Goal: Transaction & Acquisition: Purchase product/service

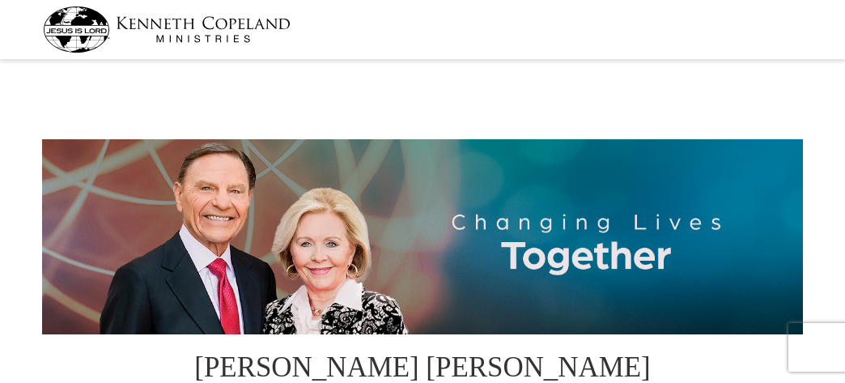
select select "NC"
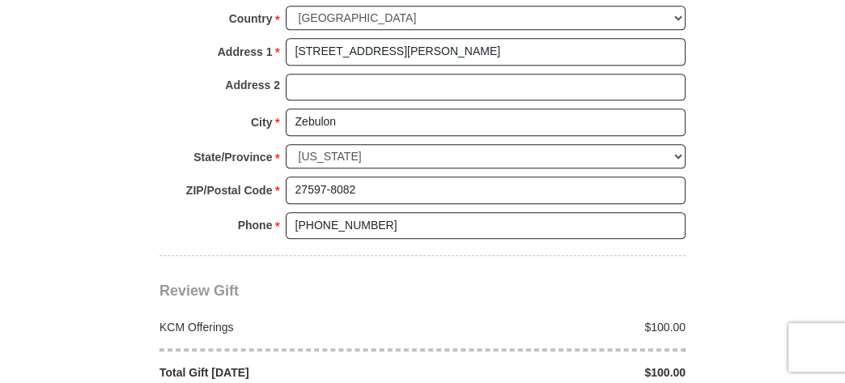
scroll to position [1296, 0]
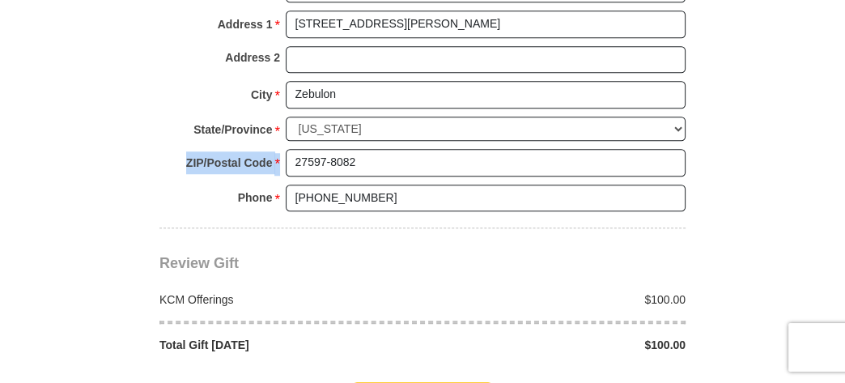
drag, startPoint x: 376, startPoint y: 139, endPoint x: 282, endPoint y: 131, distance: 94.3
click at [282, 149] on div "ZIP/Postal Code * 27597-8082 No postal code? Click here. Please enter ZIP/Posta…" at bounding box center [423, 167] width 526 height 36
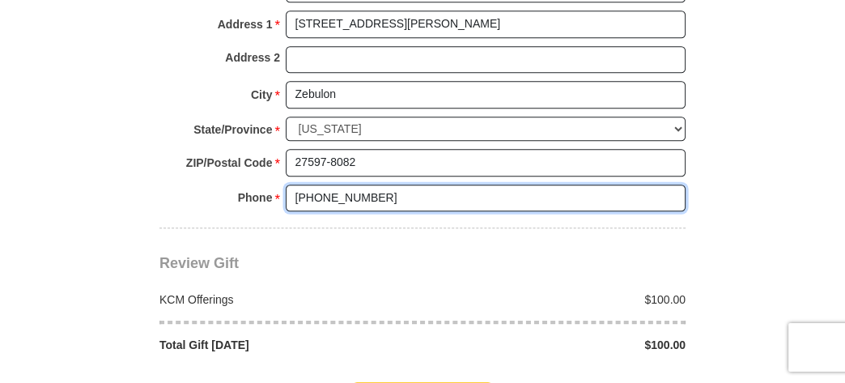
drag, startPoint x: 381, startPoint y: 162, endPoint x: 294, endPoint y: 160, distance: 86.7
click at [294, 185] on input "[PHONE_NUMBER]" at bounding box center [486, 199] width 400 height 28
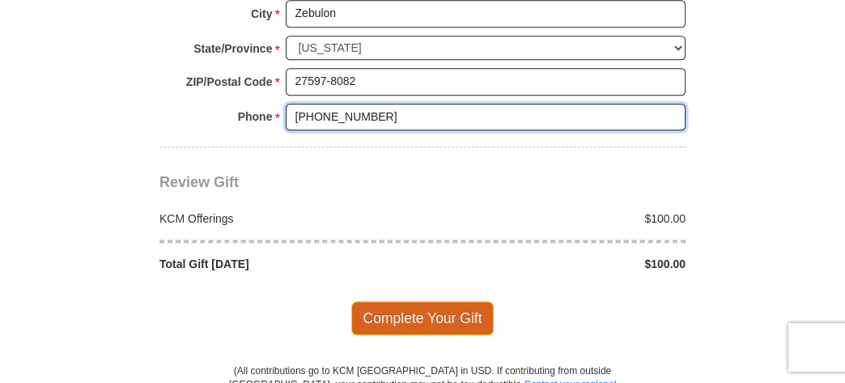
type input "[PHONE_NUMBER]"
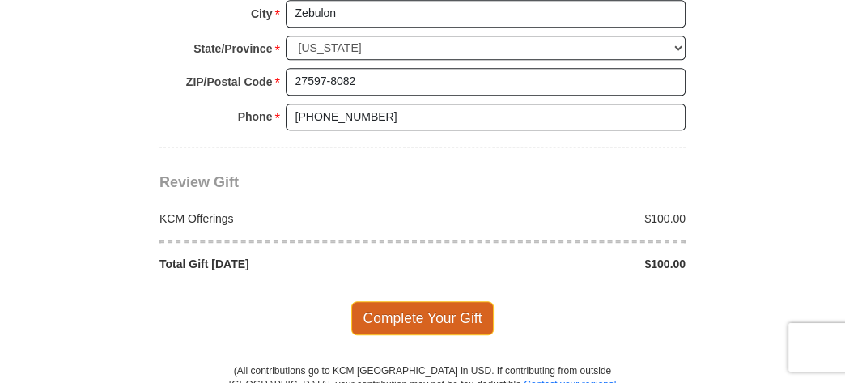
click at [392, 301] on span "Complete Your Gift" at bounding box center [422, 318] width 143 height 34
